Goal: Use online tool/utility: Use online tool/utility

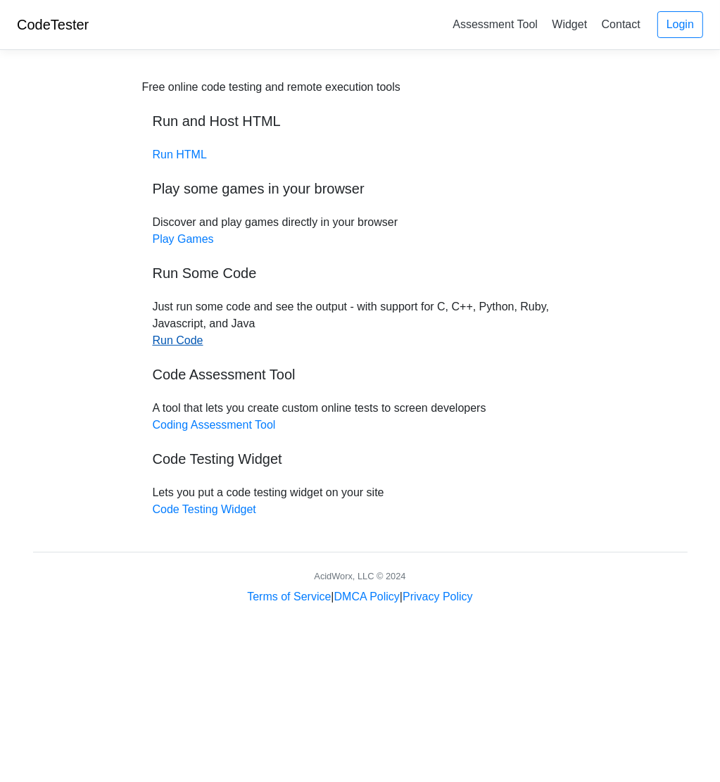
click at [179, 335] on link "Run Code" at bounding box center [178, 340] width 51 height 12
click at [186, 508] on link "Code Testing Widget" at bounding box center [204, 509] width 103 height 12
click at [186, 342] on link "Run Code" at bounding box center [178, 340] width 51 height 12
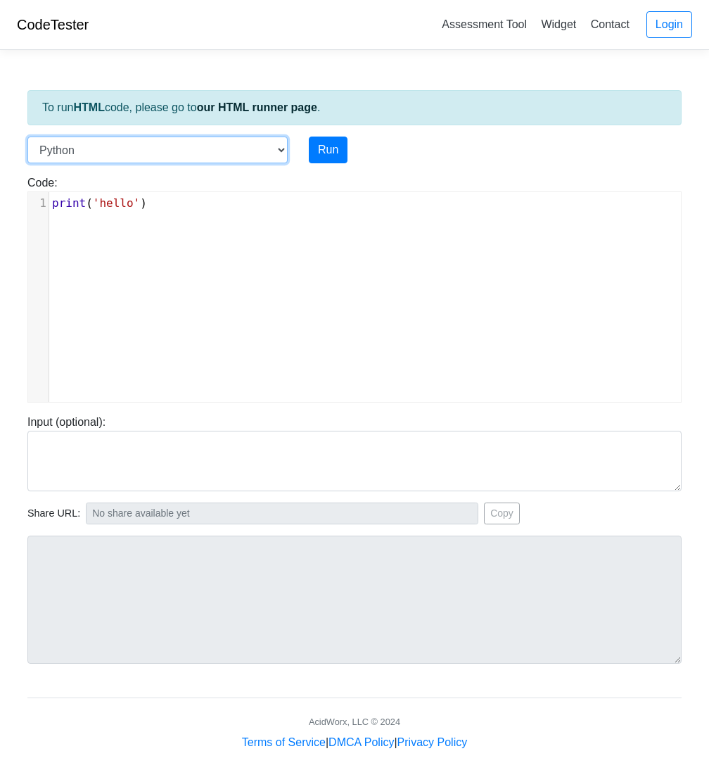
click at [233, 148] on select "C C++ Go Java Javascript Python Ruby" at bounding box center [157, 150] width 260 height 27
click at [274, 141] on select "C C++ Go Java Javascript Python Ruby" at bounding box center [157, 149] width 260 height 27
click at [180, 146] on select "C C++ Go Java Javascript Python Ruby" at bounding box center [157, 149] width 260 height 27
select select "javascript"
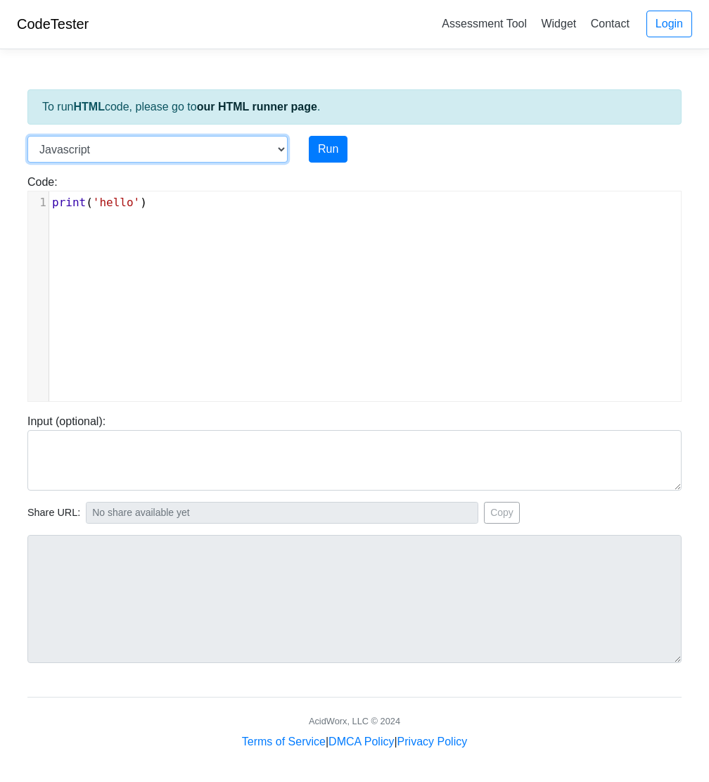
click at [27, 136] on select "C C++ Go Java Javascript Python Ruby" at bounding box center [157, 149] width 260 height 27
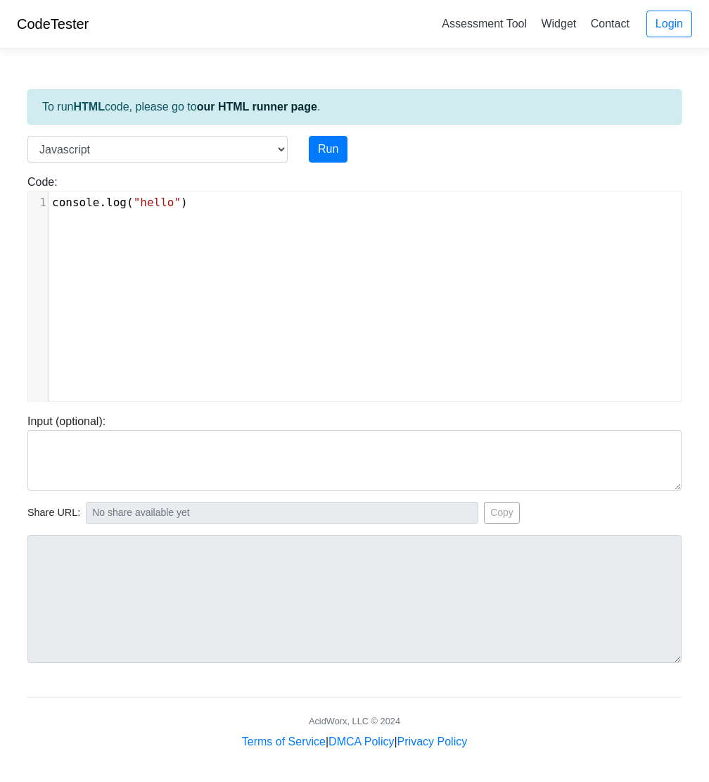
scroll to position [6, 0]
click at [184, 213] on div "xxxxxxxxxx 1 console . log ( "hello" )" at bounding box center [365, 306] width 674 height 231
type textarea "console.log("hello")"
drag, startPoint x: 184, startPoint y: 202, endPoint x: 25, endPoint y: 198, distance: 159.8
click at [25, 198] on div "Code: console.log("hello") console.log("hello") x 1 console . log ( "hello" )" at bounding box center [354, 288] width 675 height 228
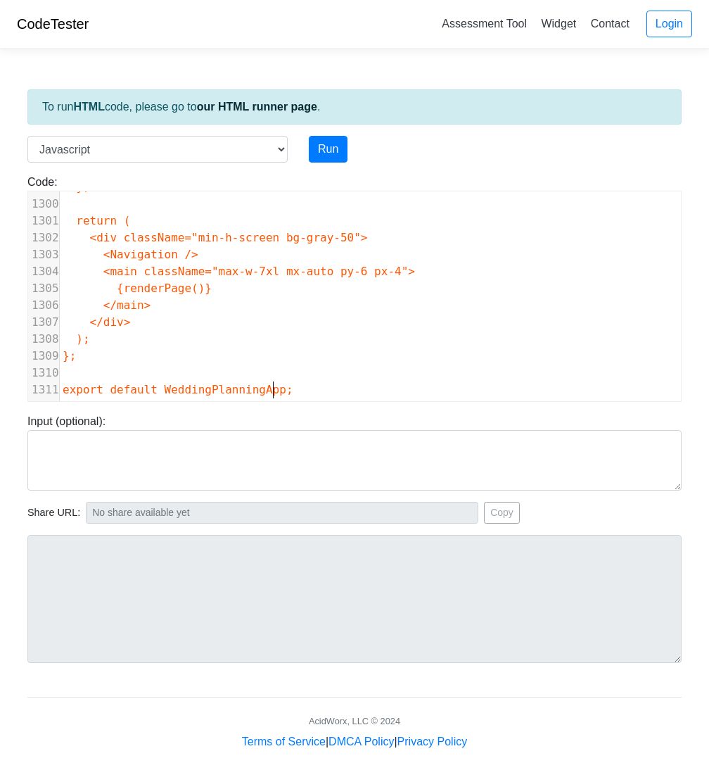
scroll to position [21935, 0]
click at [319, 150] on button "Run" at bounding box center [328, 149] width 39 height 27
type input "https://codetester.io/runner?s=dYWNLQrLX5"
type textarea "Submission status: Runtime Error (NZEC) Stderr: /box/script.js:1 import React, …"
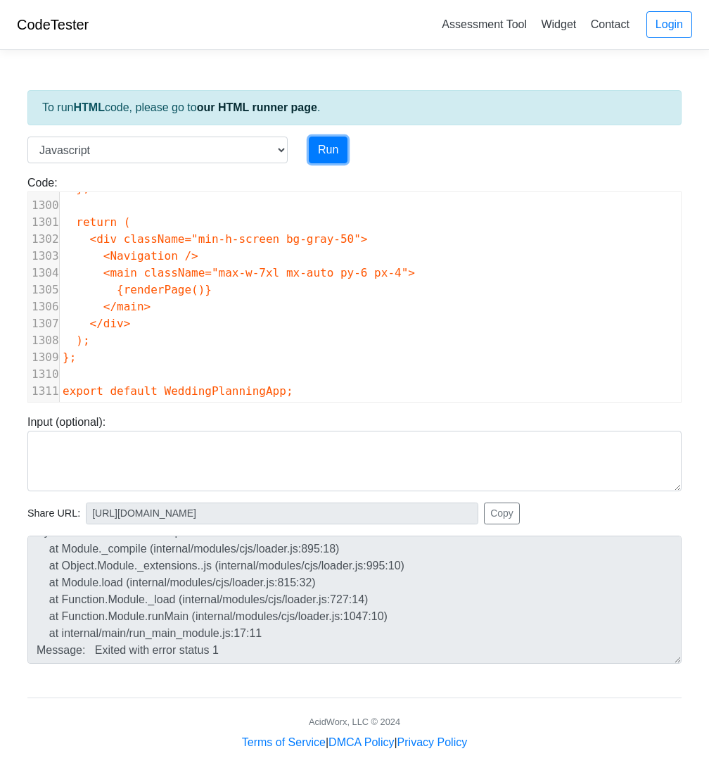
scroll to position [0, 0]
click at [473, 30] on link "Assessment Tool" at bounding box center [484, 24] width 96 height 23
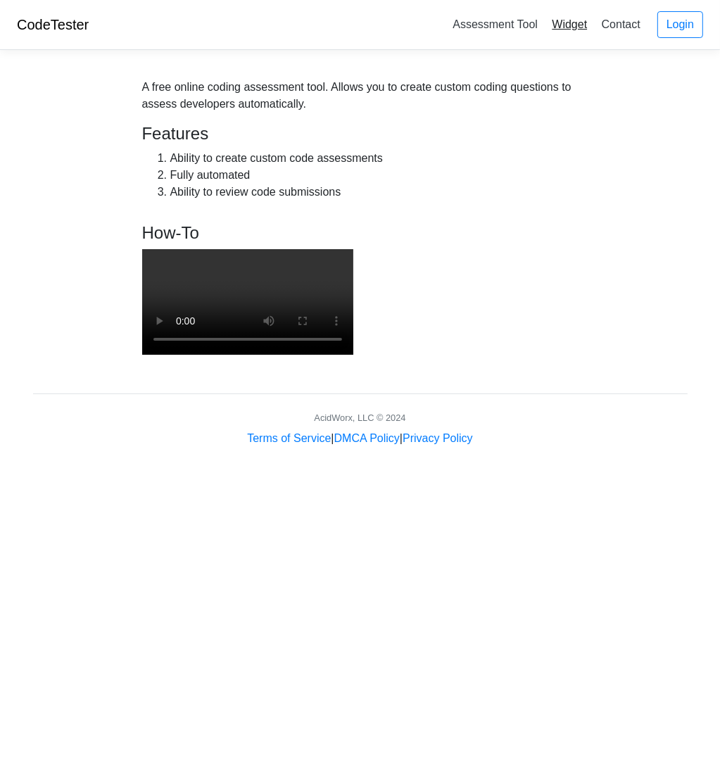
click at [566, 27] on link "Widget" at bounding box center [569, 24] width 46 height 23
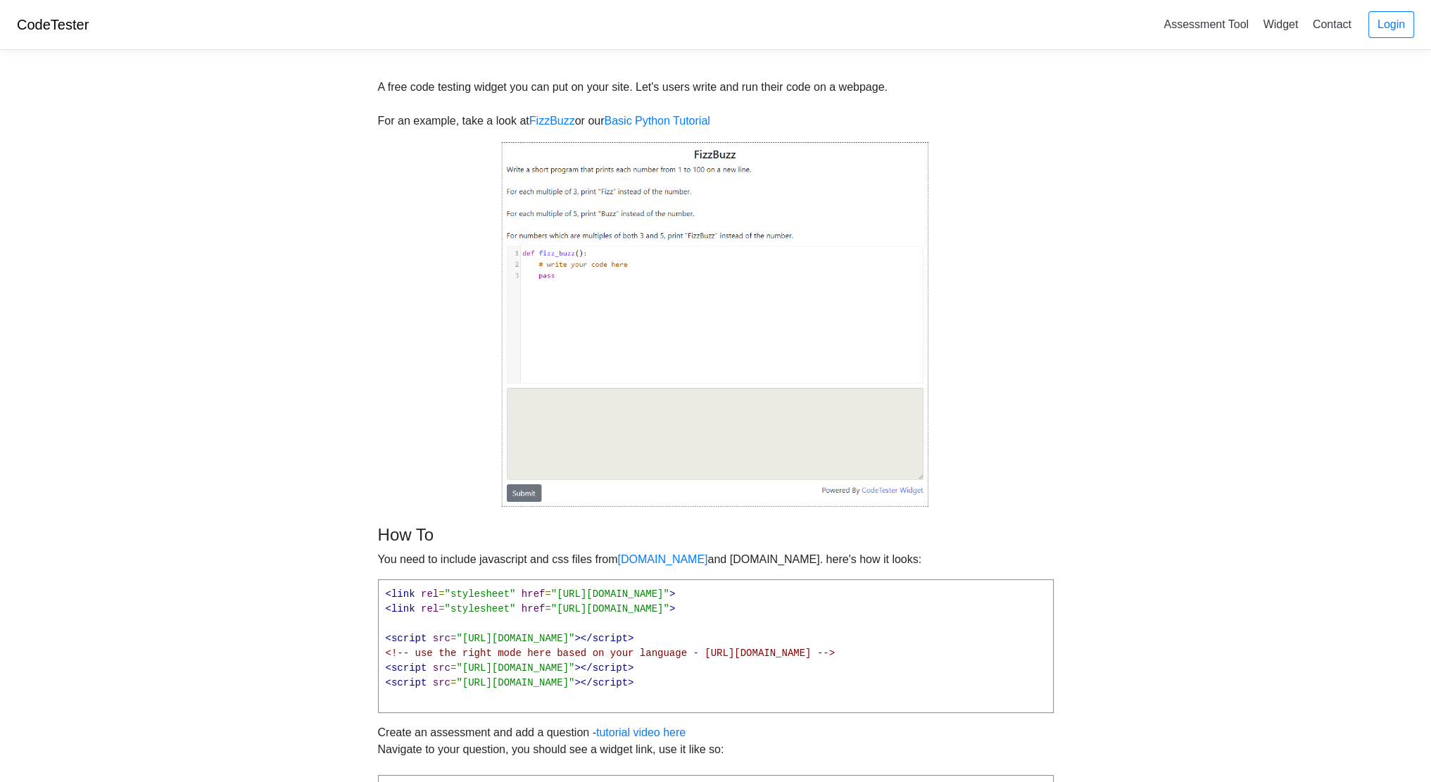
scroll to position [2, 0]
click at [1272, 25] on link "Widget" at bounding box center [1280, 22] width 46 height 23
